Goal: Task Accomplishment & Management: Complete application form

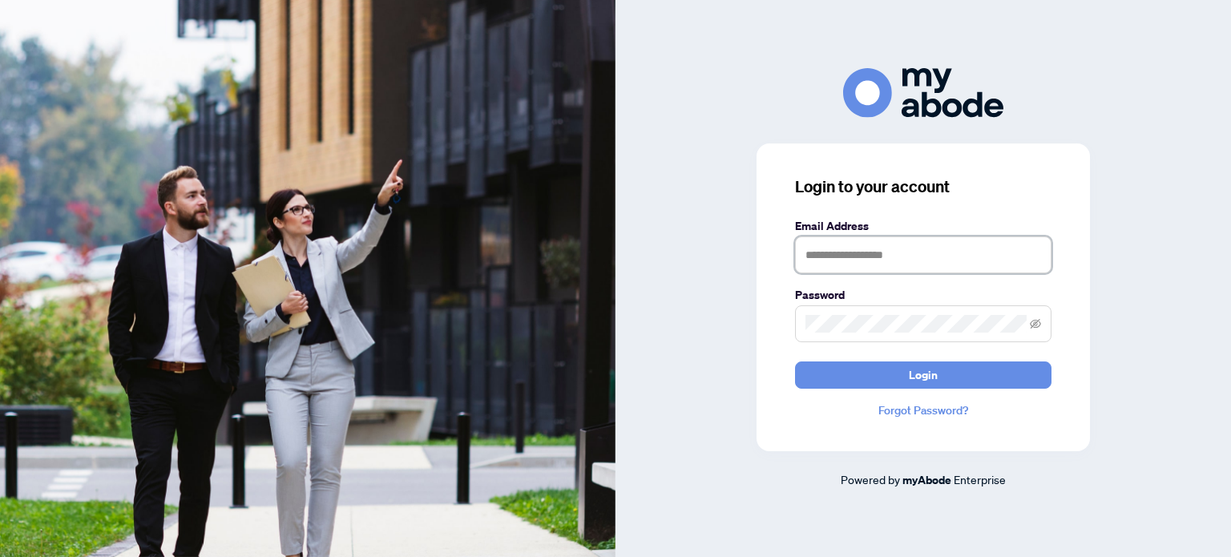
click at [886, 252] on input "text" at bounding box center [923, 254] width 256 height 37
type input "**********"
click at [795, 361] on button "Login" at bounding box center [923, 374] width 256 height 27
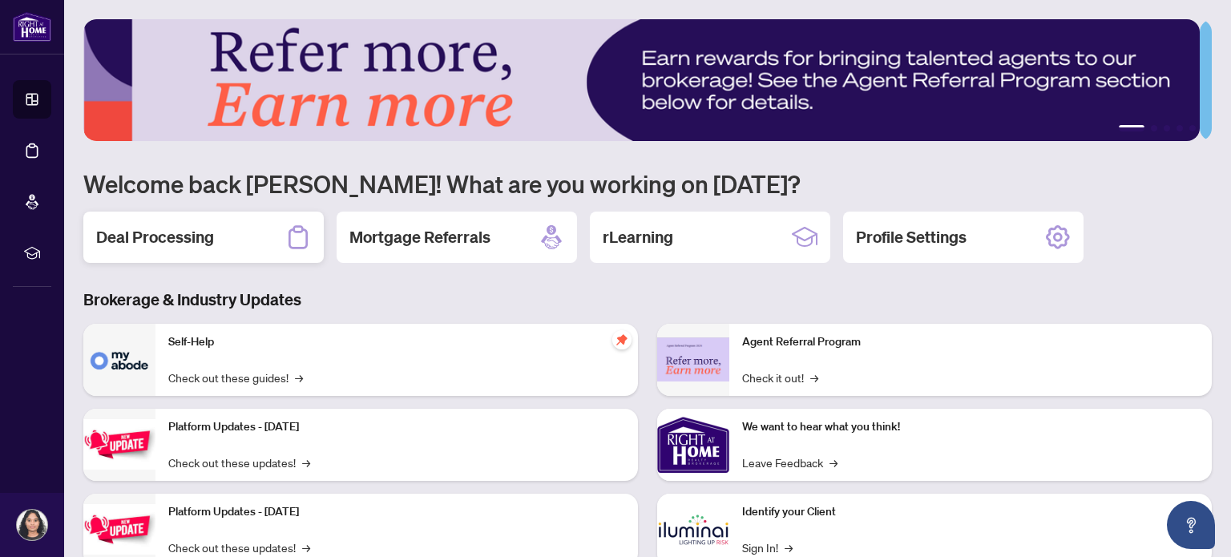
click at [212, 233] on h2 "Deal Processing" at bounding box center [155, 237] width 118 height 22
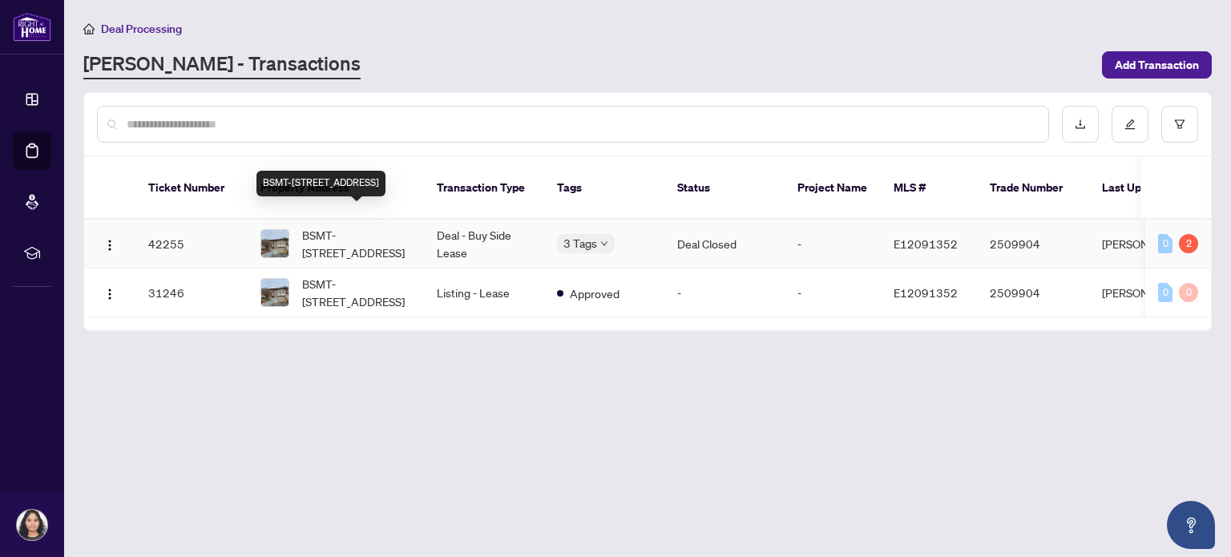
click at [370, 226] on span "BSMT-[STREET_ADDRESS]" at bounding box center [356, 243] width 109 height 35
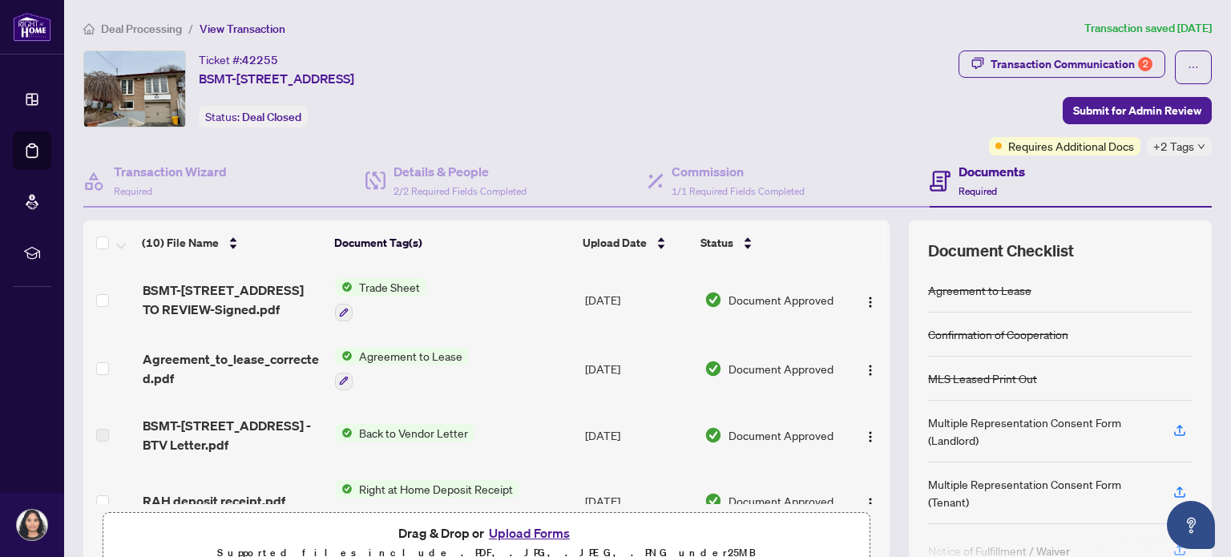
scroll to position [137, 0]
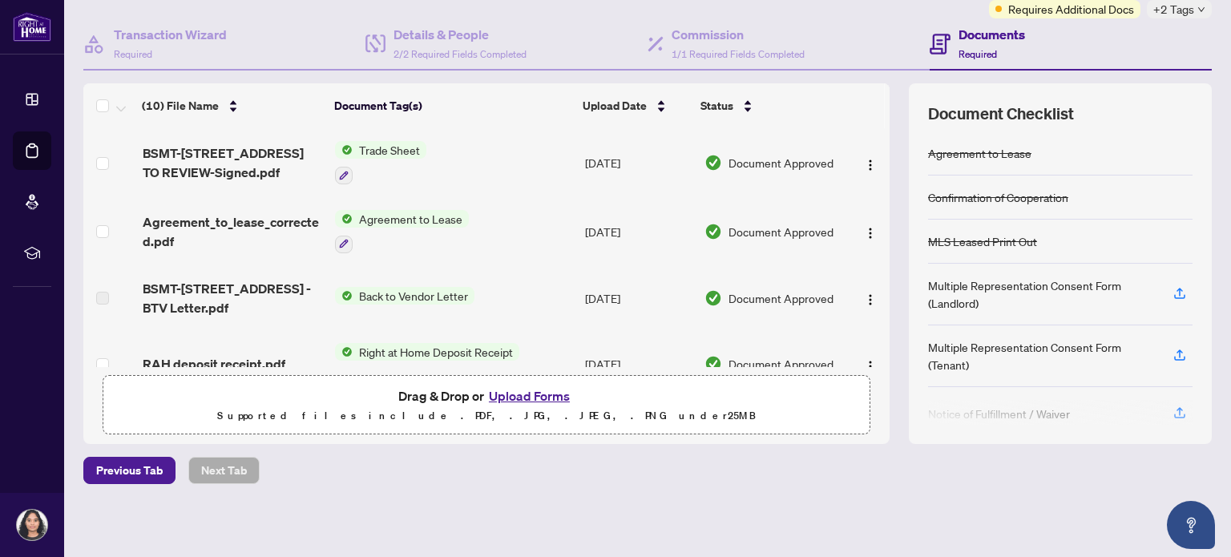
click at [522, 388] on button "Upload Forms" at bounding box center [529, 395] width 91 height 21
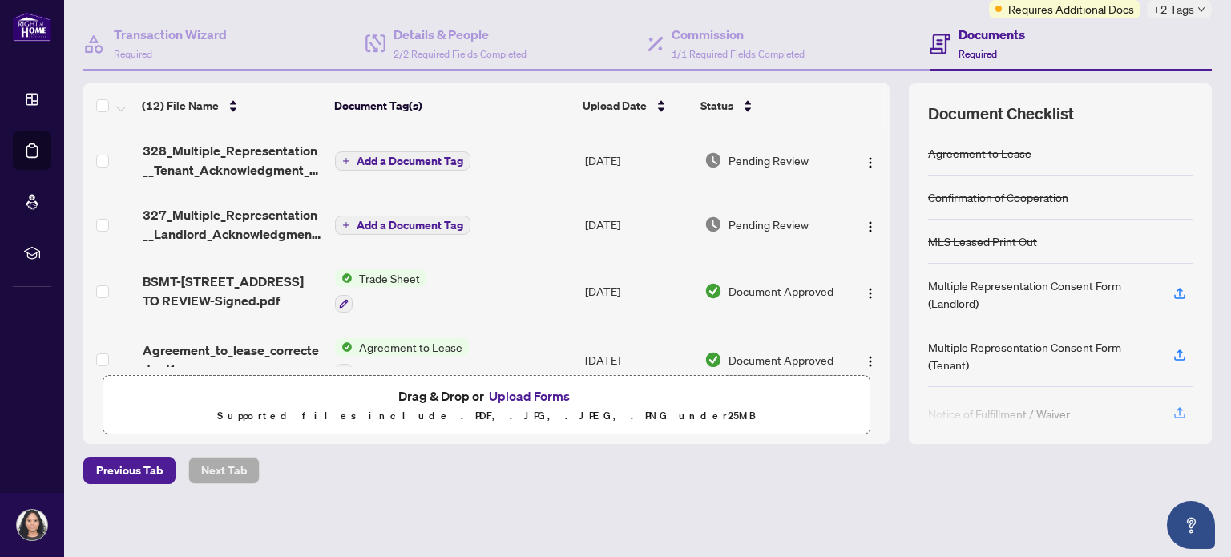
click at [429, 155] on span "Add a Document Tag" at bounding box center [409, 160] width 107 height 11
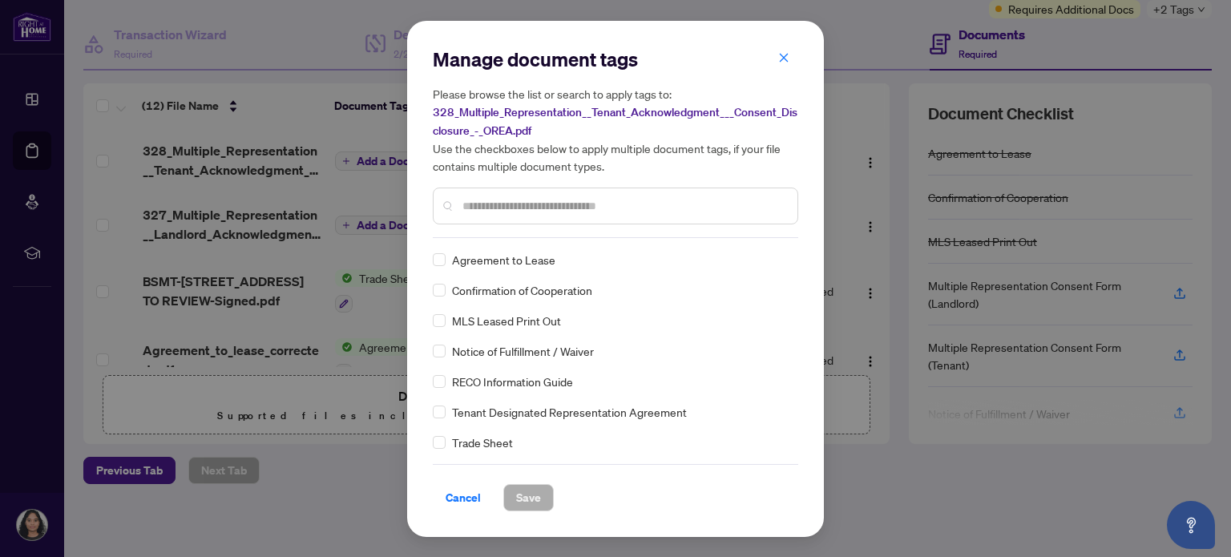
click at [510, 195] on div at bounding box center [615, 205] width 365 height 37
click at [499, 208] on input "text" at bounding box center [623, 206] width 322 height 18
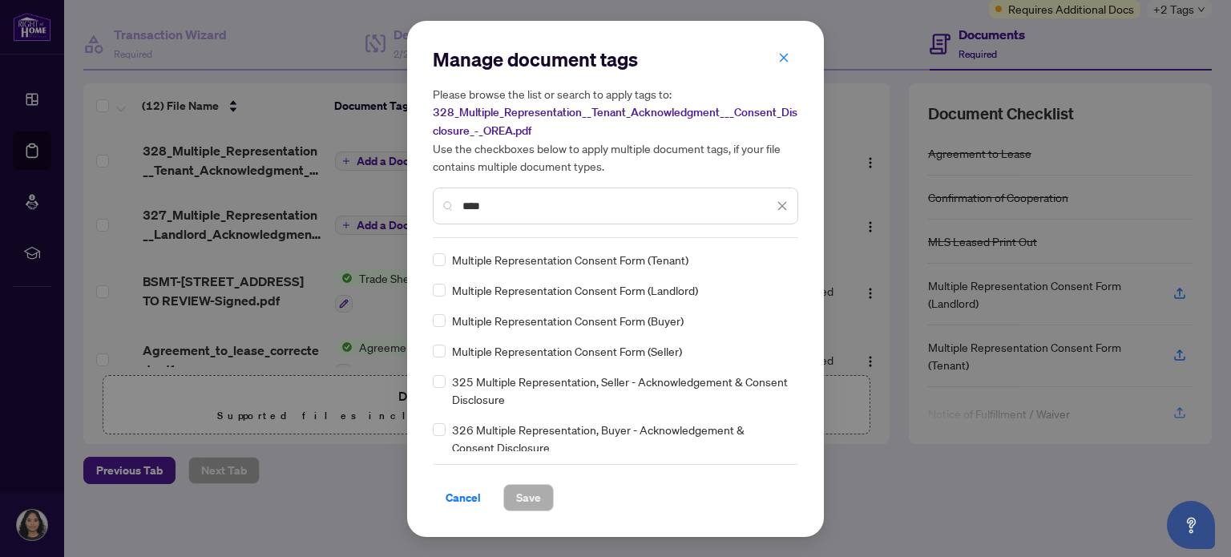
type input "****"
click at [532, 497] on span "Save" at bounding box center [528, 498] width 25 height 26
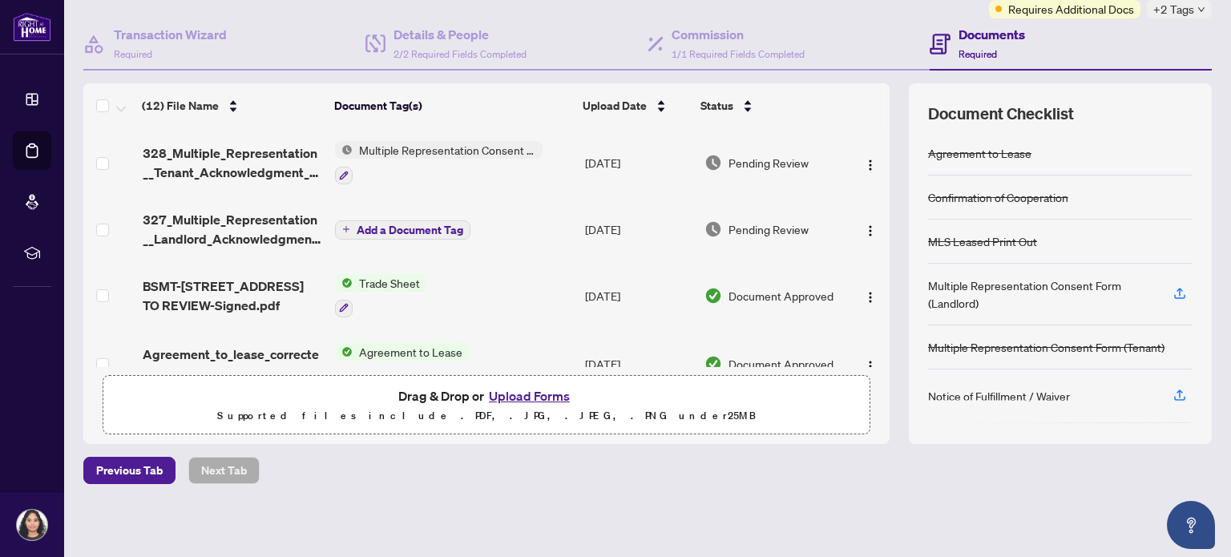
click at [388, 224] on span "Add a Document Tag" at bounding box center [409, 229] width 107 height 11
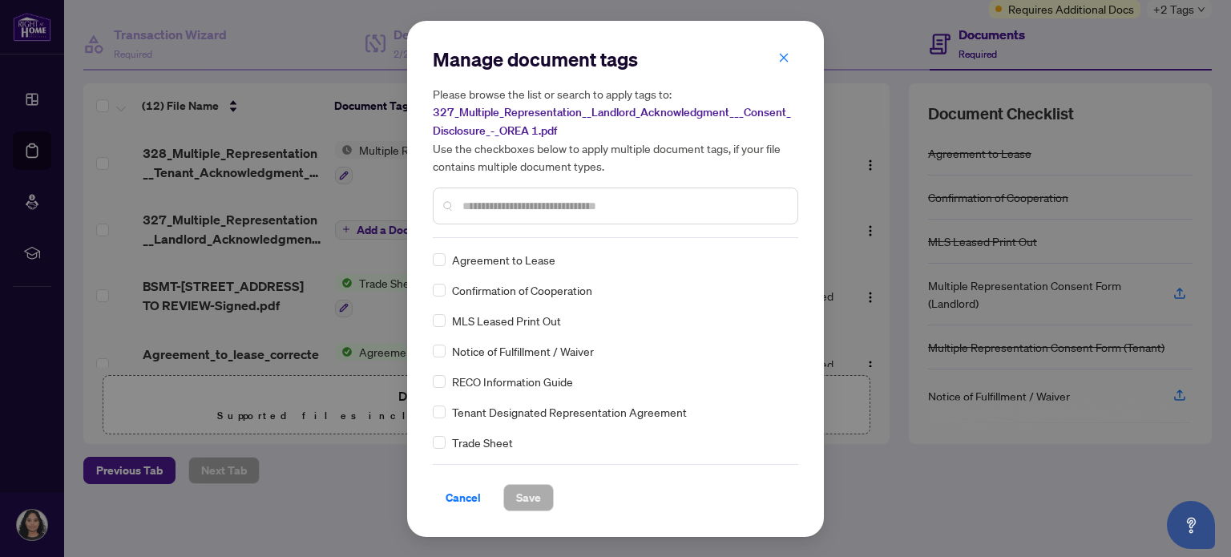
click at [554, 206] on input "text" at bounding box center [623, 206] width 322 height 18
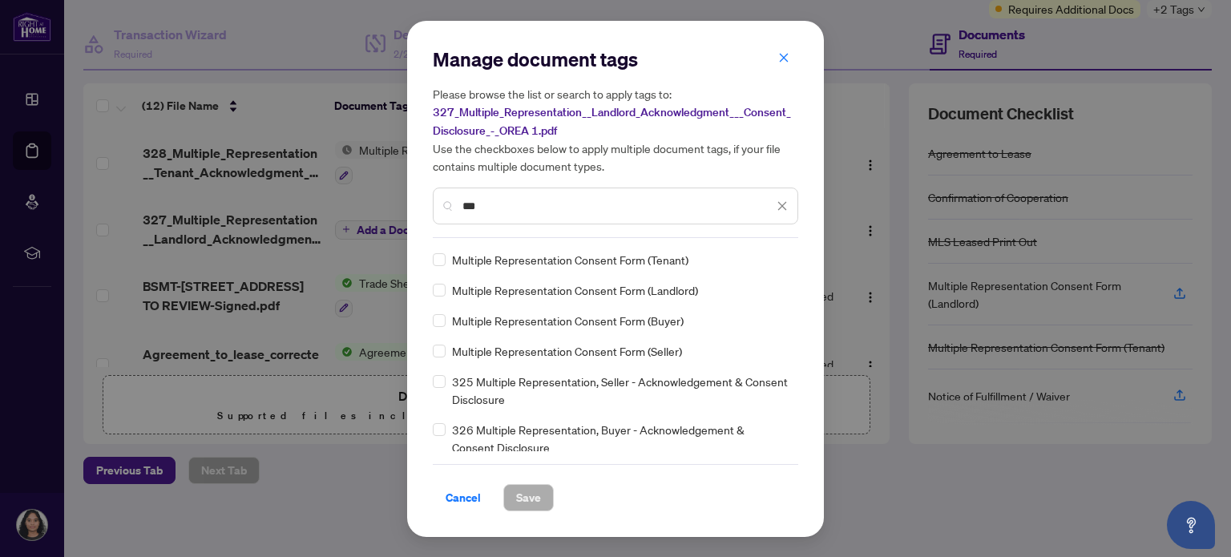
type input "***"
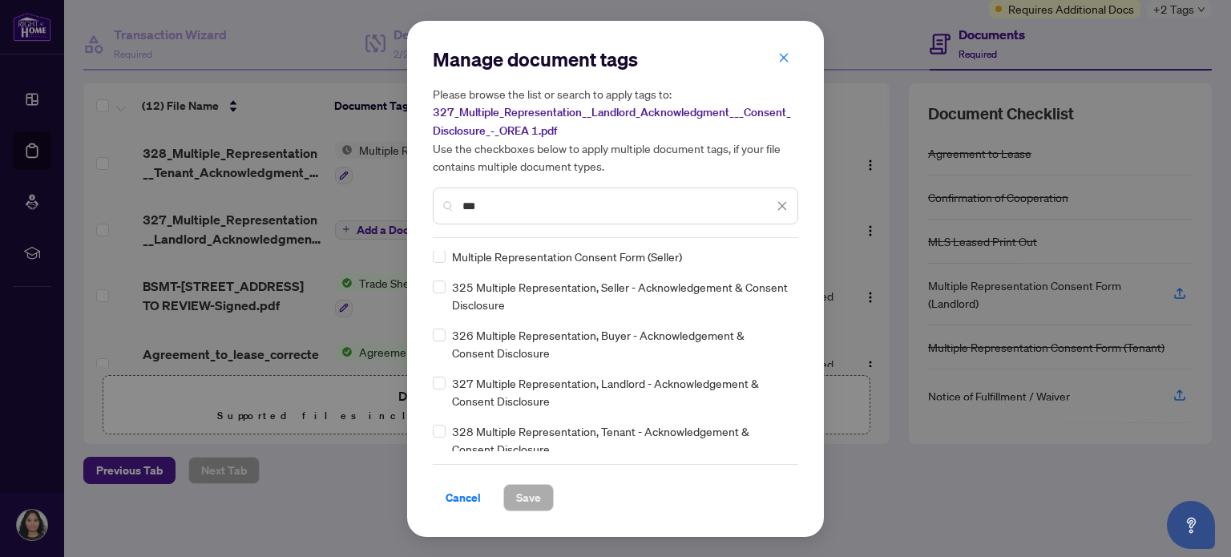
scroll to position [0, 0]
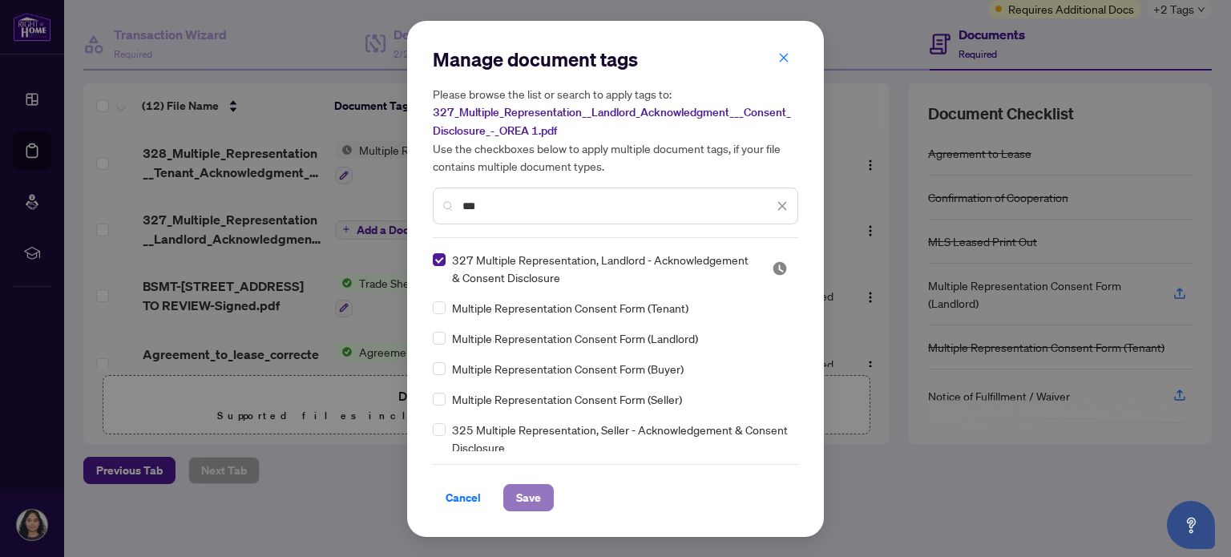
click at [534, 492] on span "Save" at bounding box center [528, 498] width 25 height 26
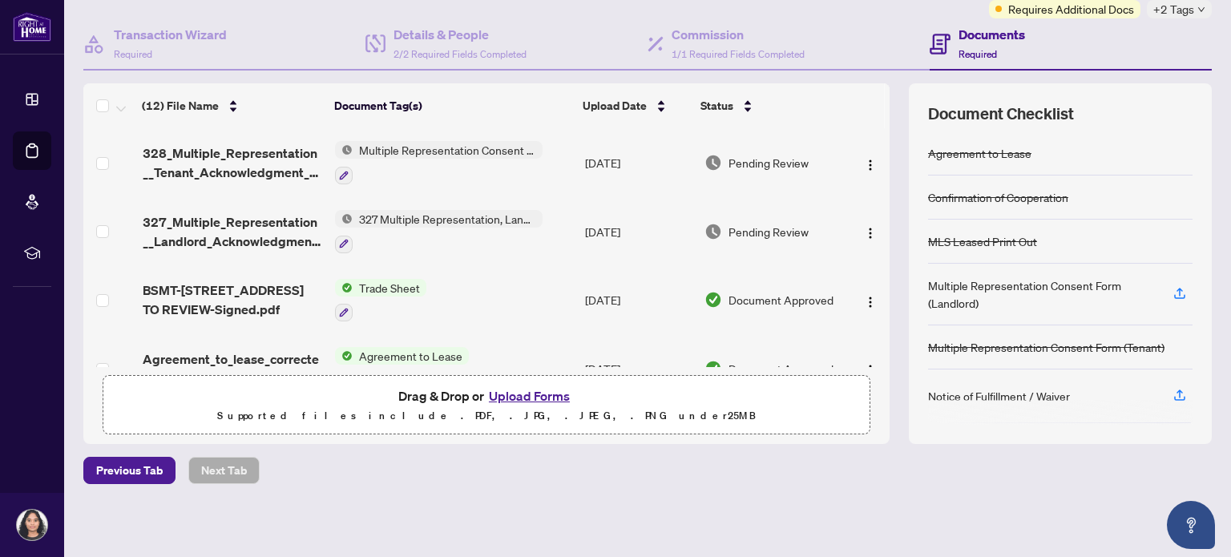
click at [501, 147] on span "Multiple Representation Consent Form (Tenant)" at bounding box center [447, 150] width 190 height 18
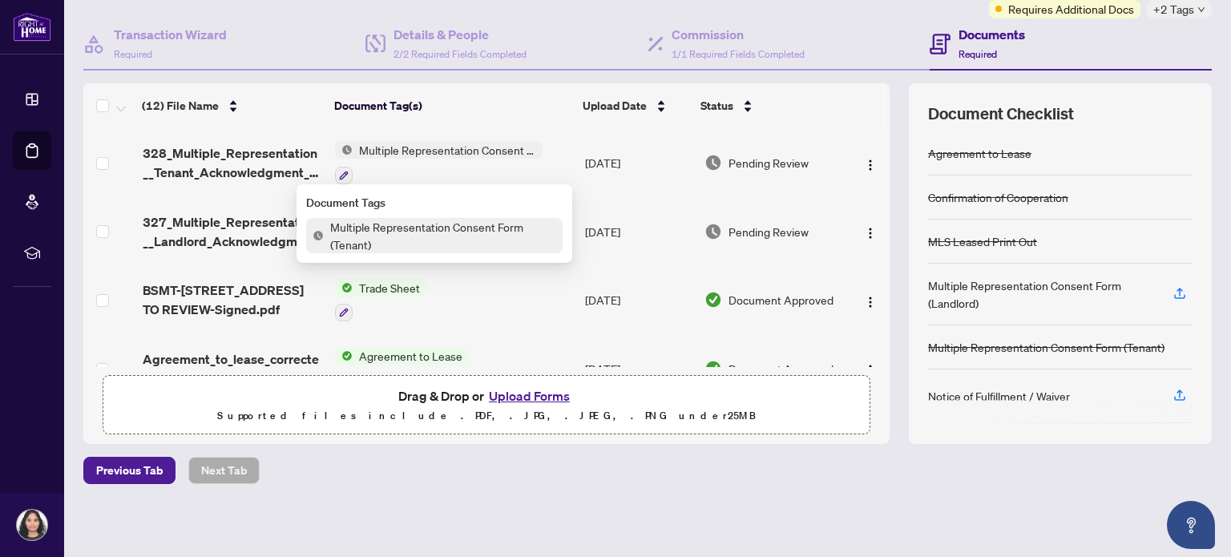
click at [453, 236] on span "Multiple Representation Consent Form (Tenant)" at bounding box center [443, 235] width 239 height 35
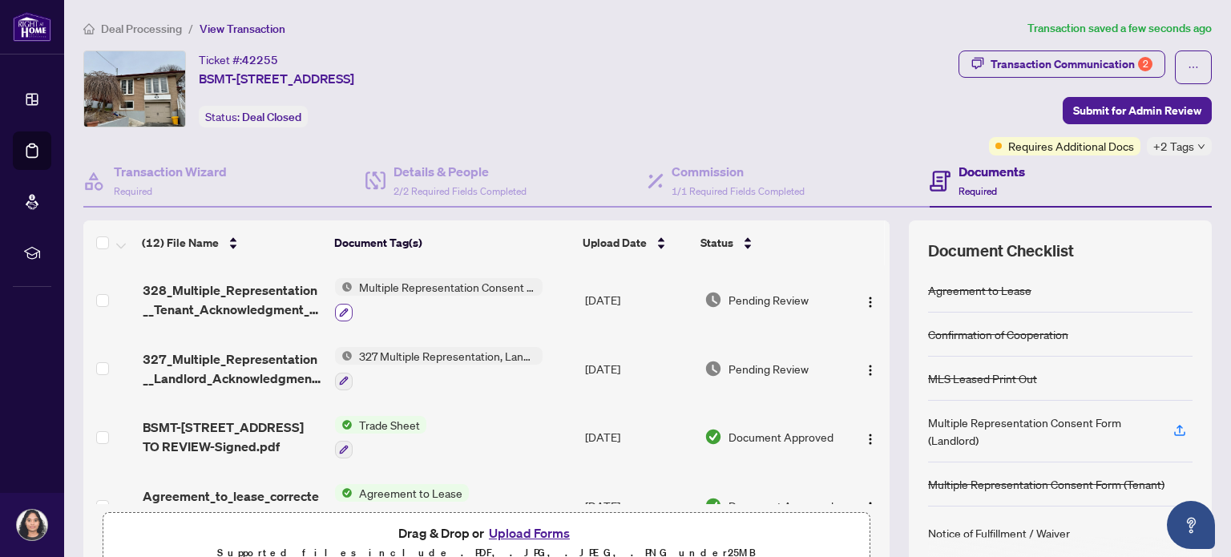
click at [339, 313] on icon "button" at bounding box center [344, 313] width 10 height 10
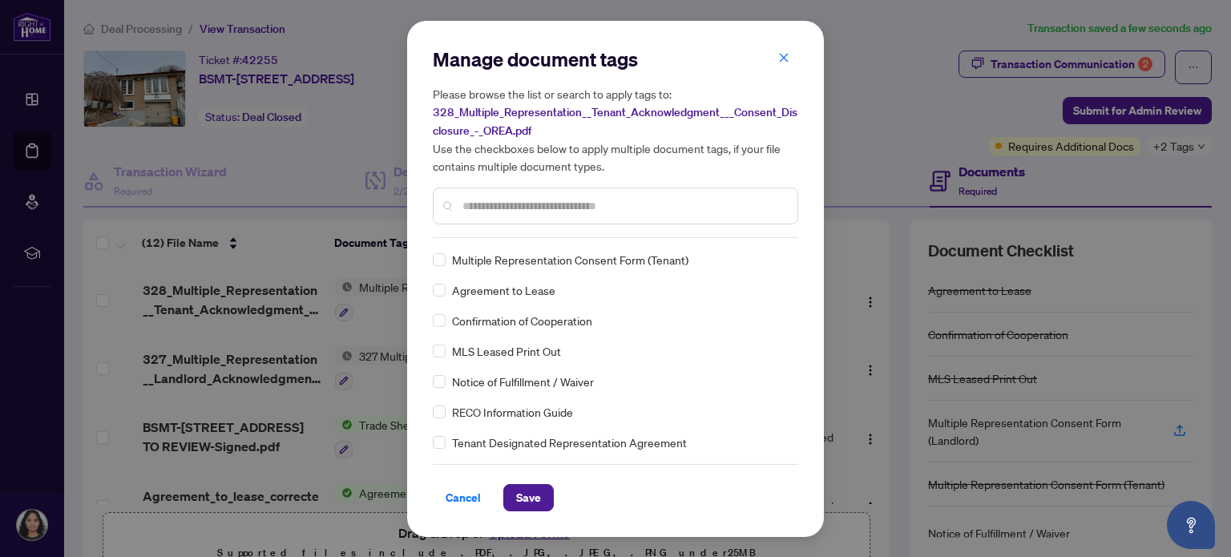
click at [515, 201] on input "text" at bounding box center [623, 206] width 322 height 18
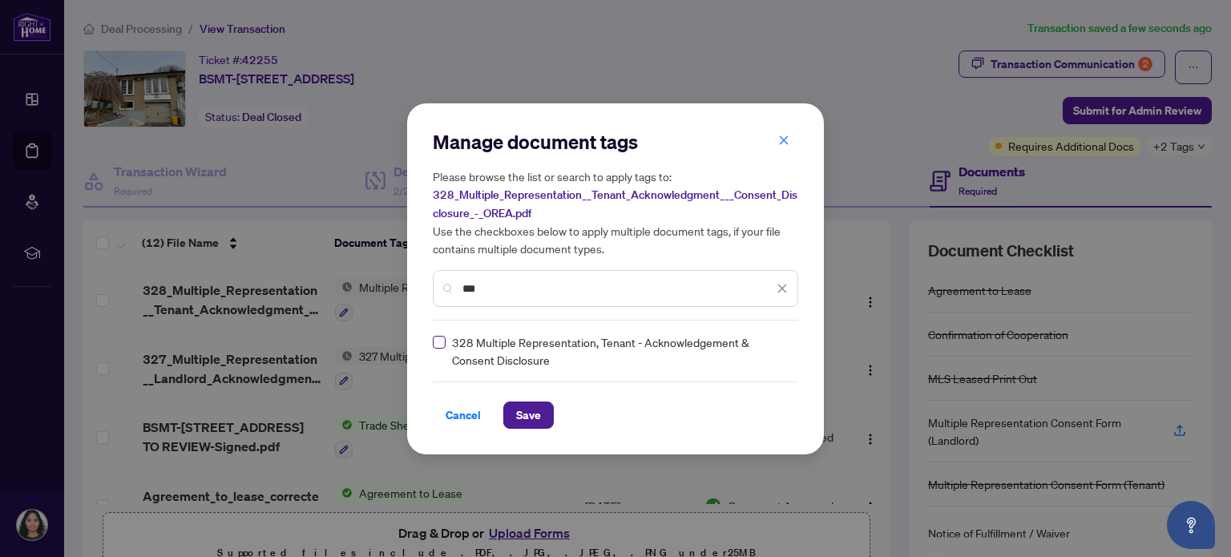
type input "***"
click at [534, 417] on span "Save" at bounding box center [528, 415] width 25 height 26
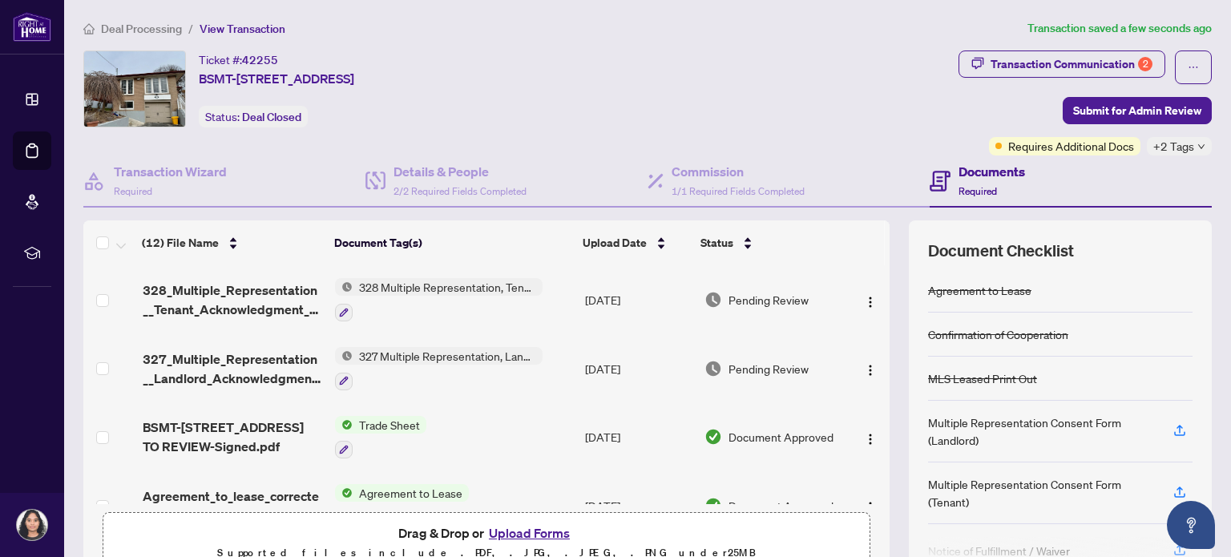
click at [952, 435] on div "Multiple Representation Consent Form (Landlord)" at bounding box center [1041, 430] width 226 height 35
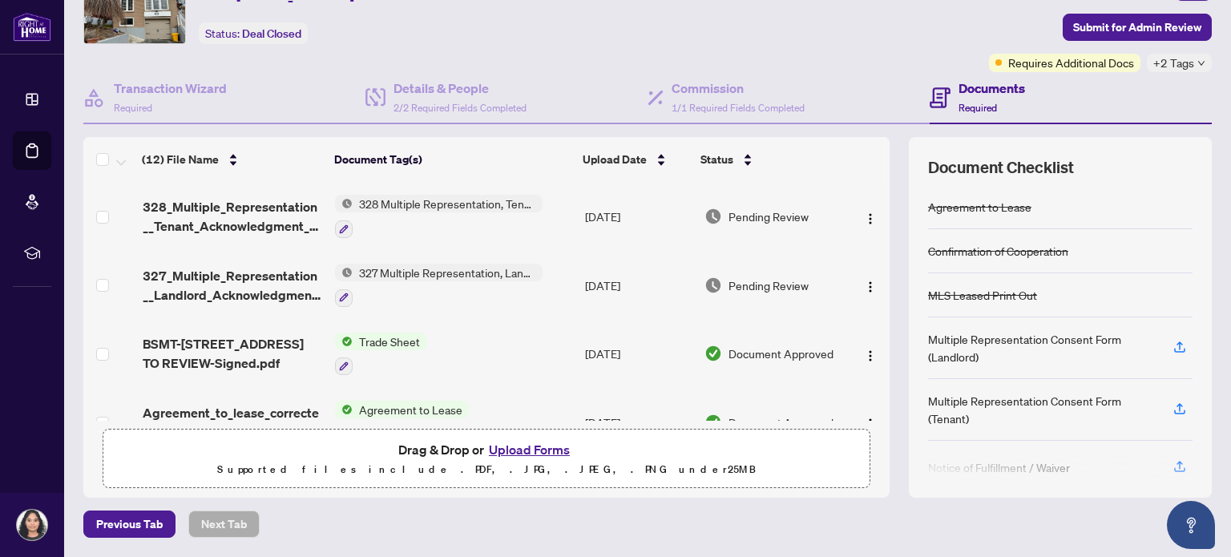
scroll to position [84, 0]
drag, startPoint x: 878, startPoint y: 216, endPoint x: 875, endPoint y: 242, distance: 25.8
click at [875, 242] on div "(12) File Name Document Tag(s) Upload Date Status 328_Multiple_Representation__…" at bounding box center [647, 316] width 1128 height 361
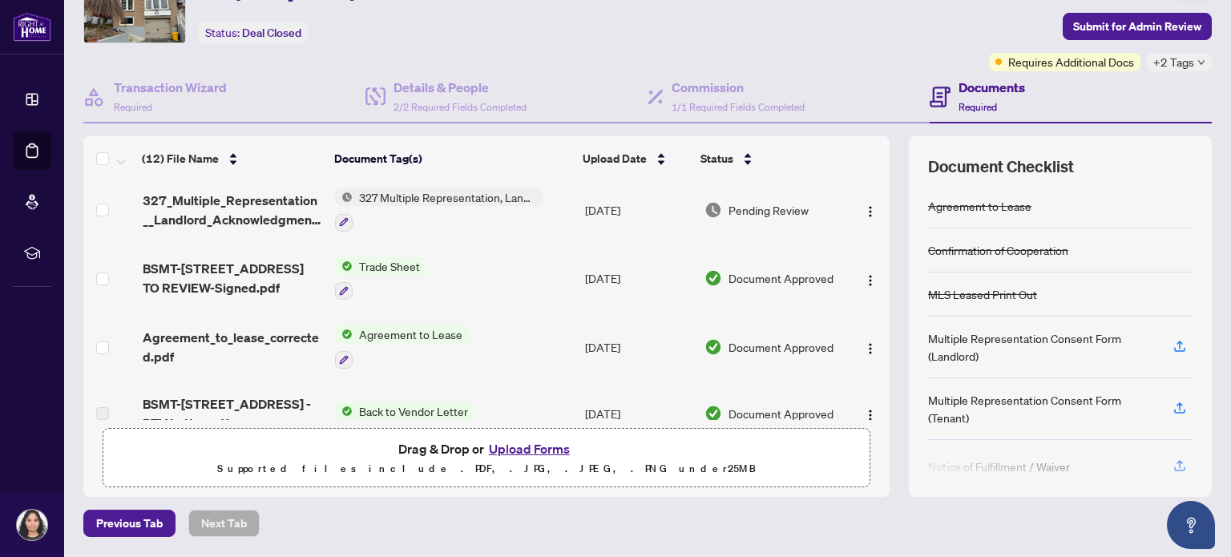
scroll to position [0, 0]
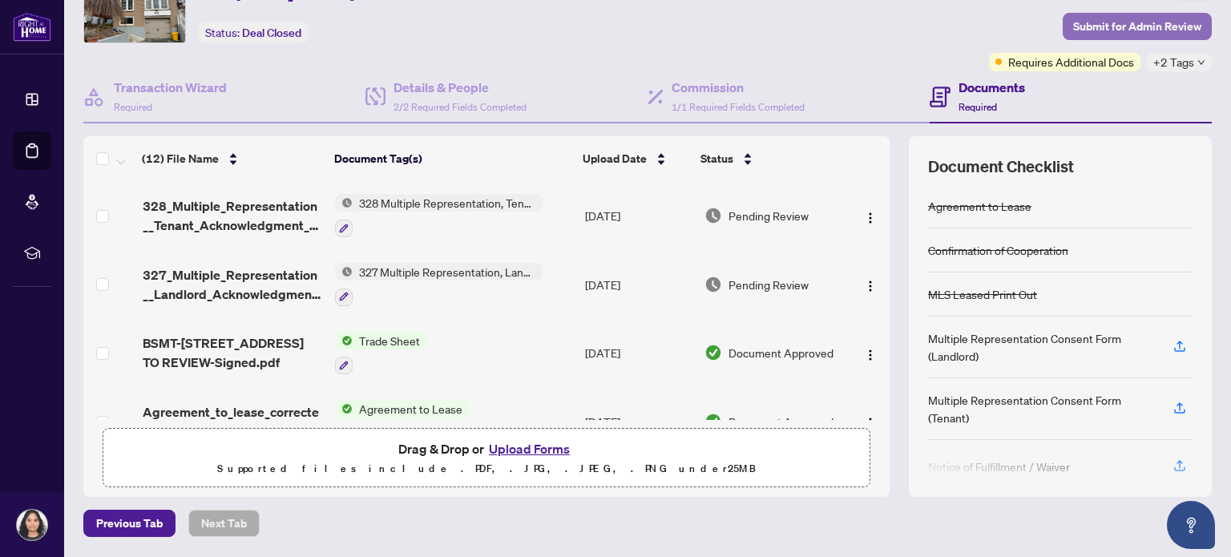
click at [1099, 23] on span "Submit for Admin Review" at bounding box center [1137, 27] width 128 height 26
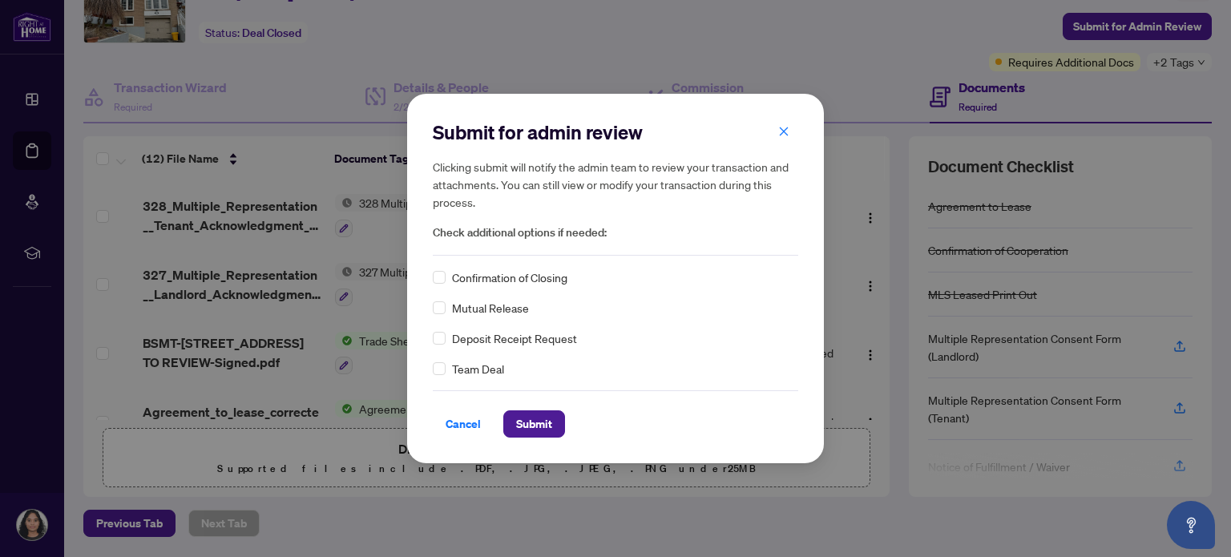
click at [545, 277] on span "Confirmation of Closing" at bounding box center [509, 277] width 115 height 18
click at [532, 424] on span "Submit" at bounding box center [534, 424] width 36 height 26
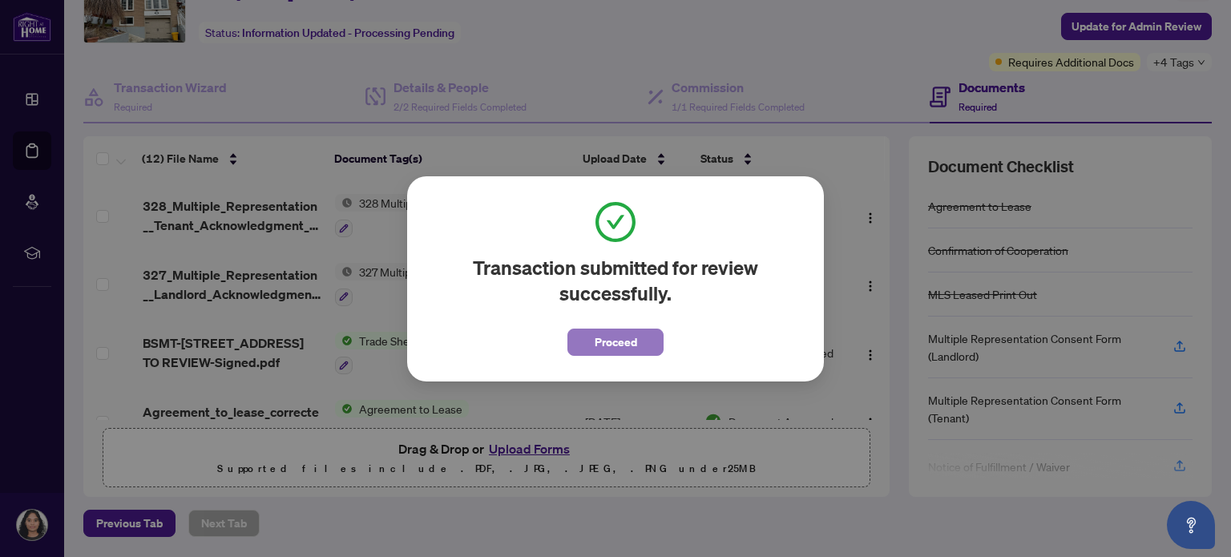
click at [620, 338] on span "Proceed" at bounding box center [615, 342] width 42 height 26
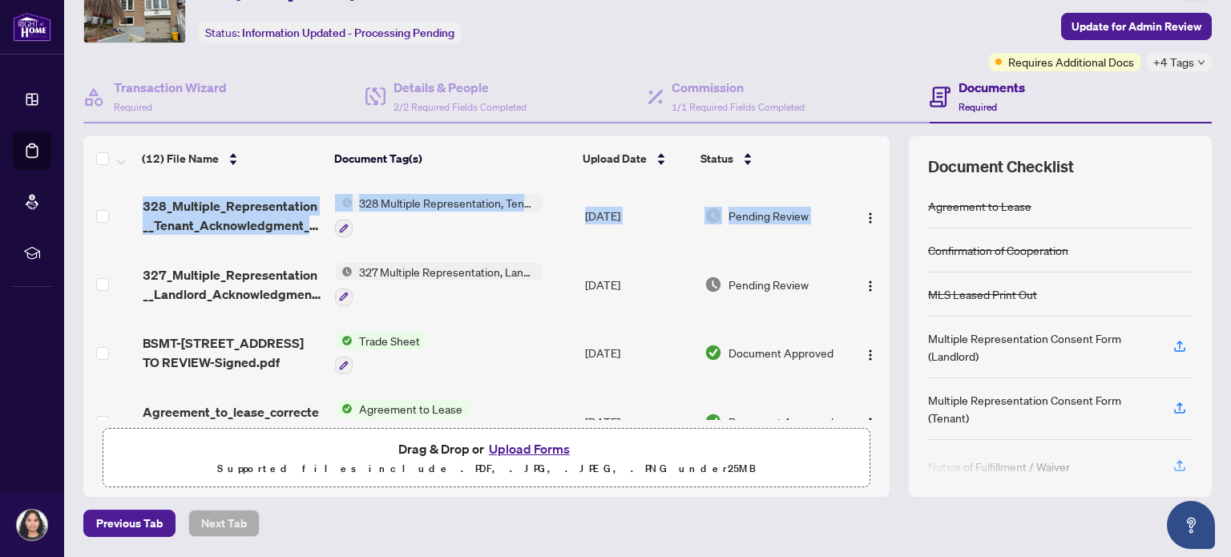
drag, startPoint x: 872, startPoint y: 225, endPoint x: 873, endPoint y: 296, distance: 70.5
click at [873, 296] on div "328_Multiple_Representation__Tenant_Acknowledgment___Consent_Disclosure_-_OREA.…" at bounding box center [486, 300] width 806 height 239
